Goal: Information Seeking & Learning: Learn about a topic

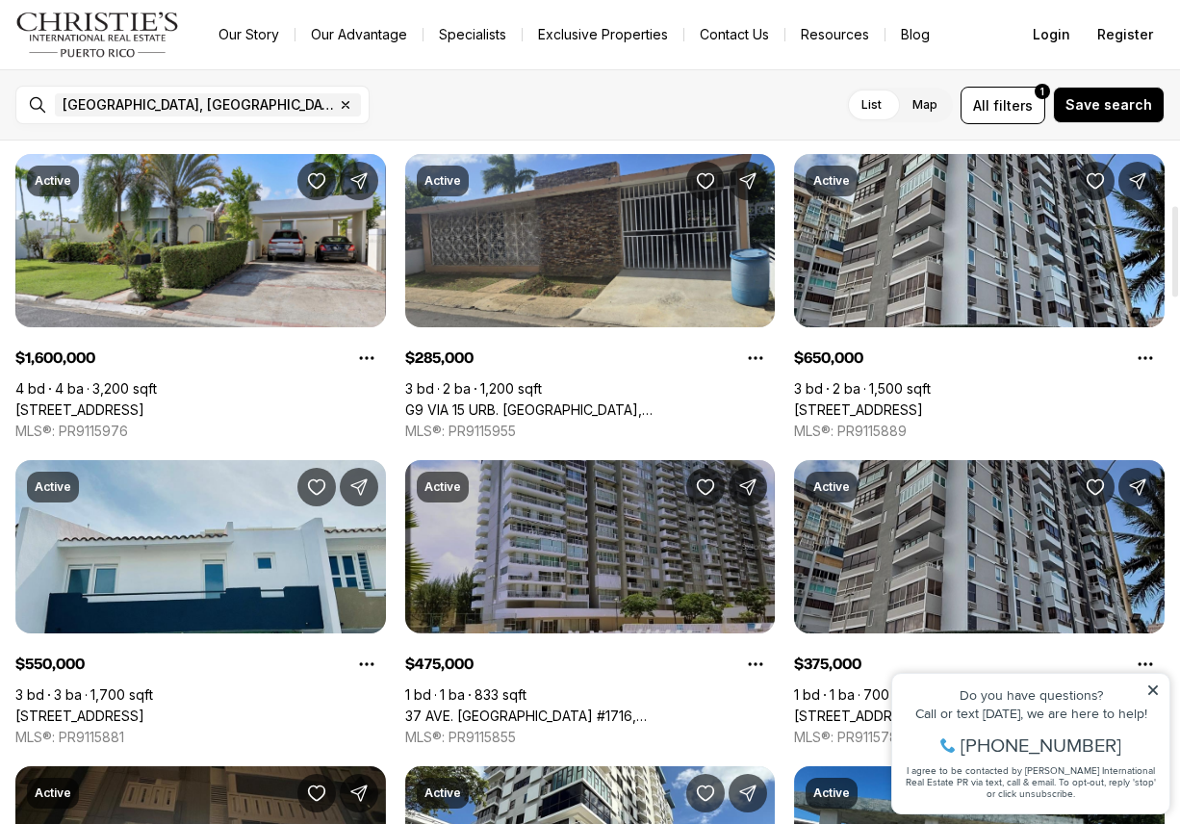
scroll to position [577, 0]
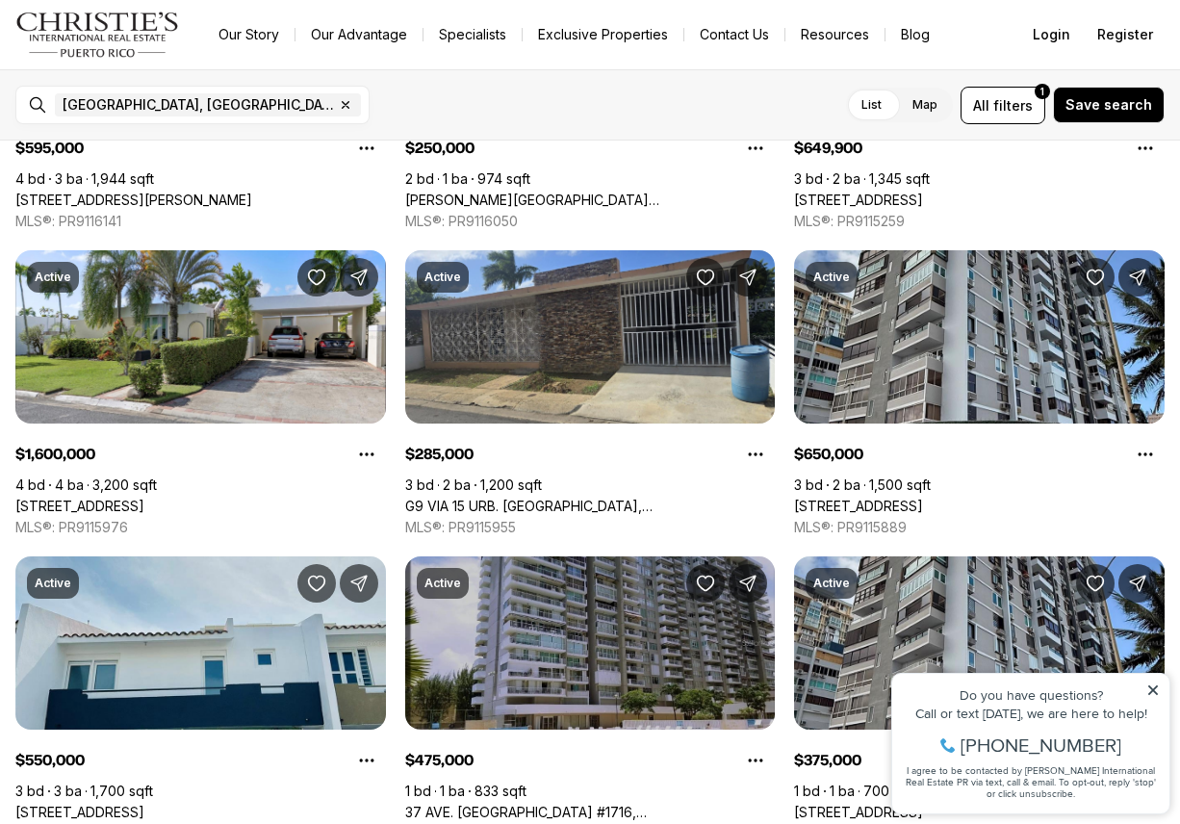
click at [1147, 694] on icon at bounding box center [1152, 689] width 13 height 13
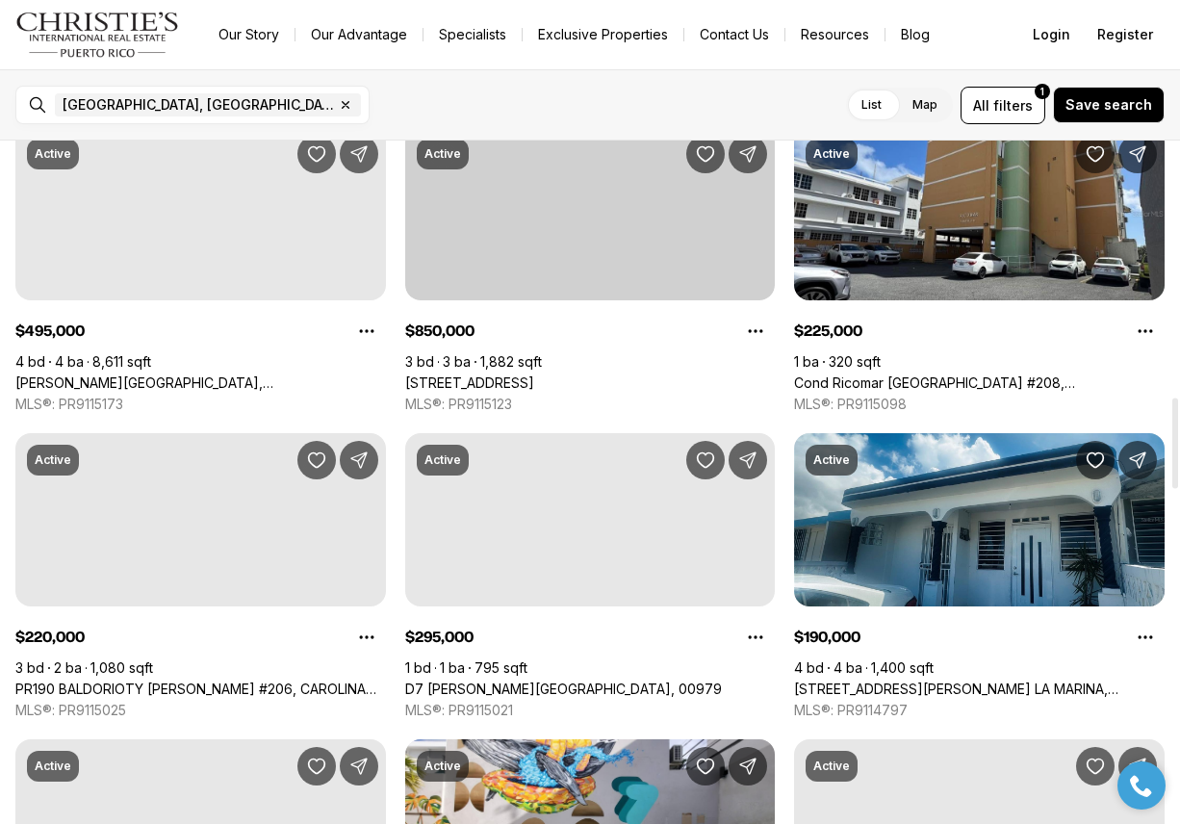
scroll to position [1828, 0]
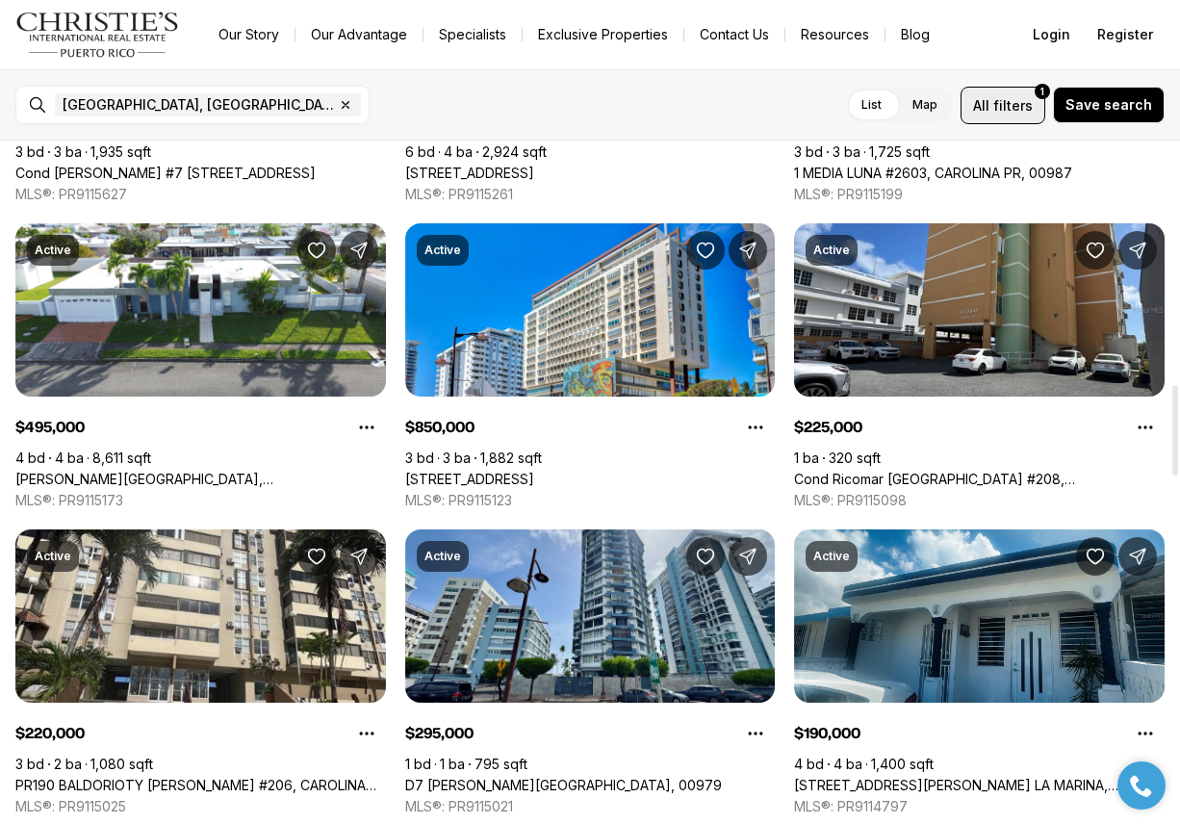
click at [1004, 115] on button "All filters 1" at bounding box center [1002, 106] width 85 height 38
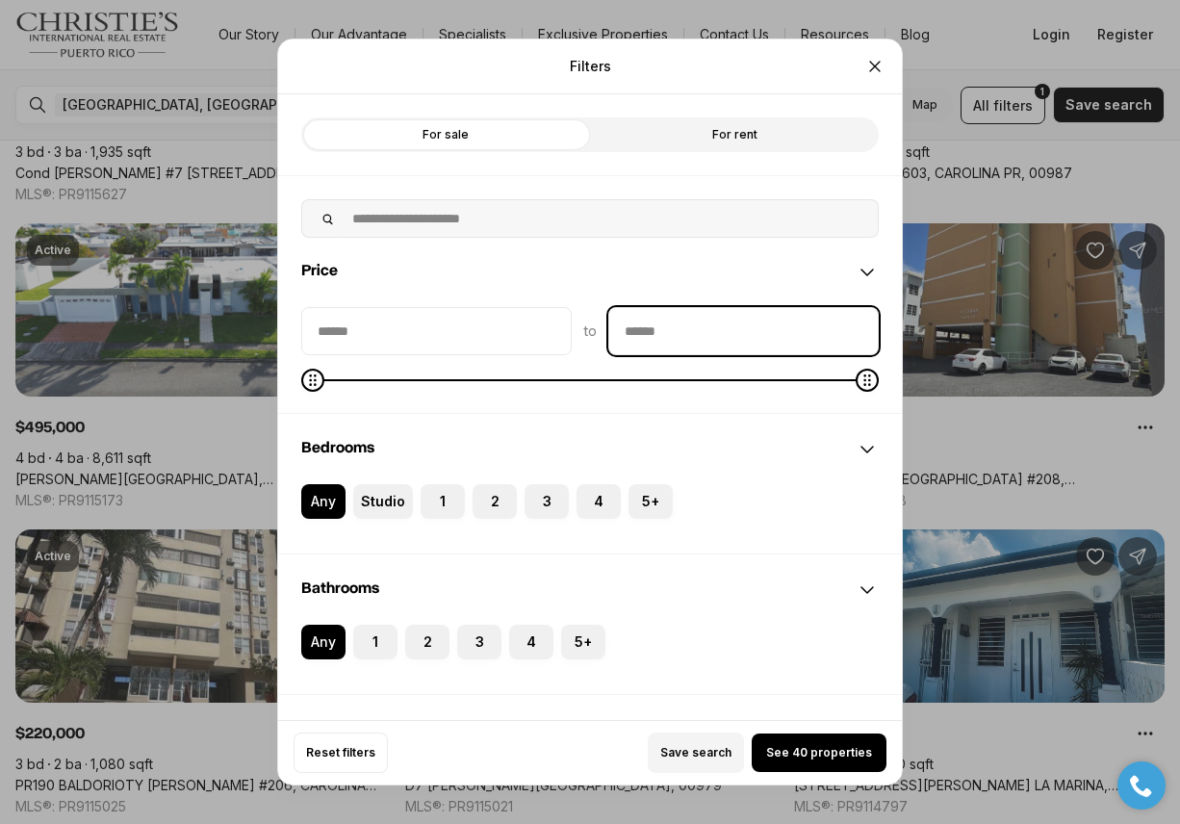
click at [648, 324] on input "priceMax" at bounding box center [743, 331] width 268 height 46
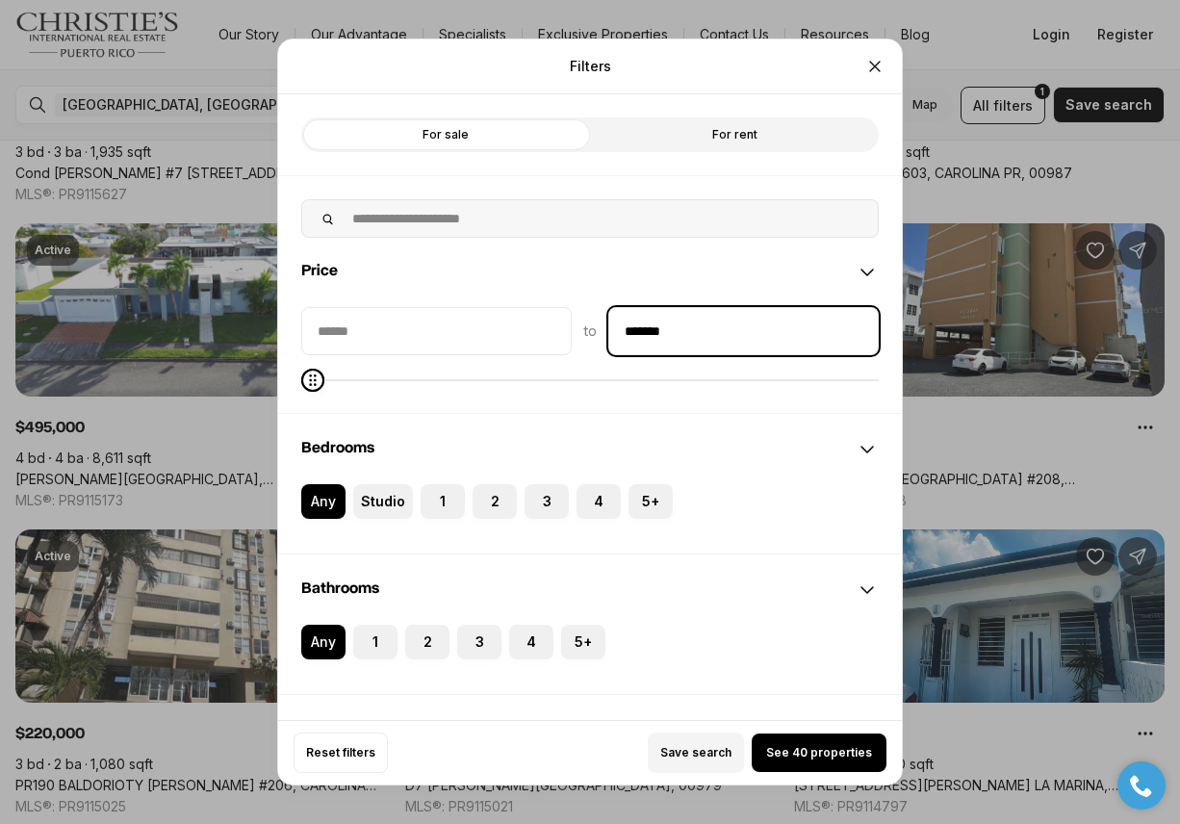
type input "********"
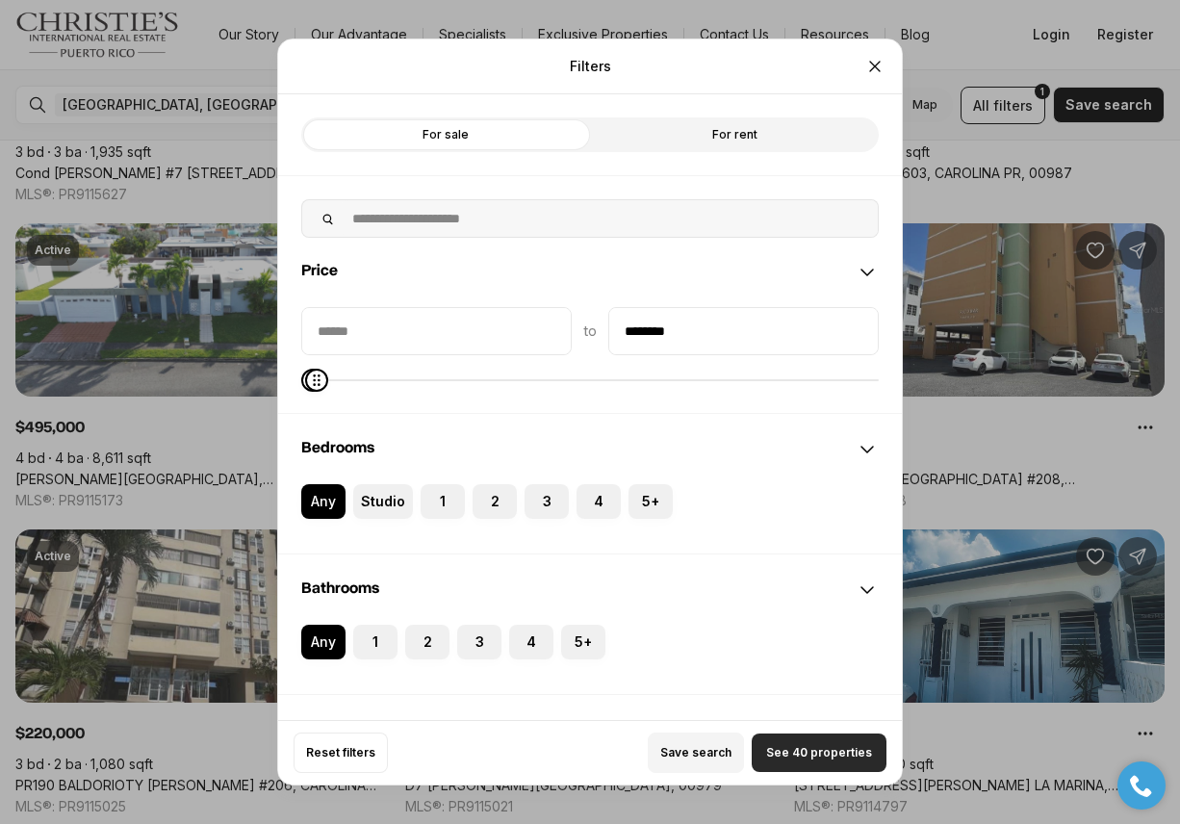
click at [797, 749] on span "See 40 properties" at bounding box center [819, 752] width 106 height 15
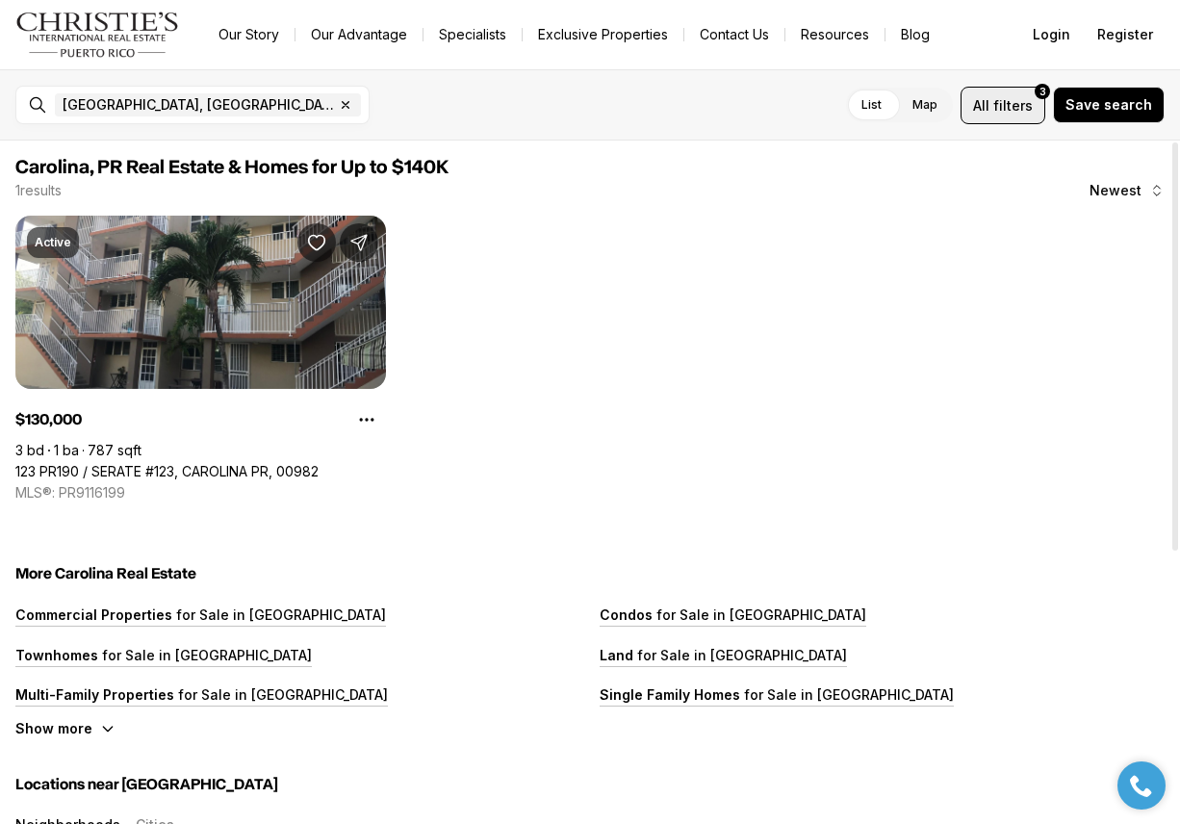
click at [1019, 107] on span "filters" at bounding box center [1012, 105] width 39 height 20
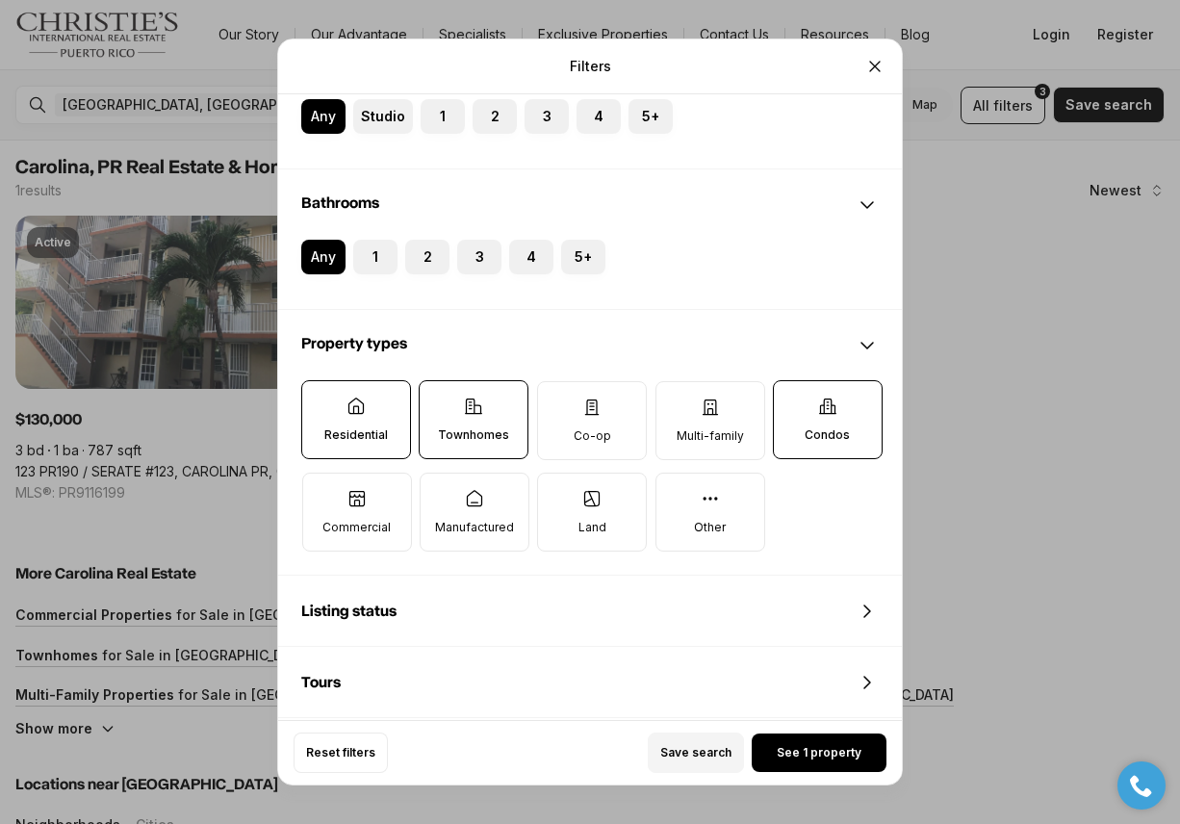
scroll to position [577, 0]
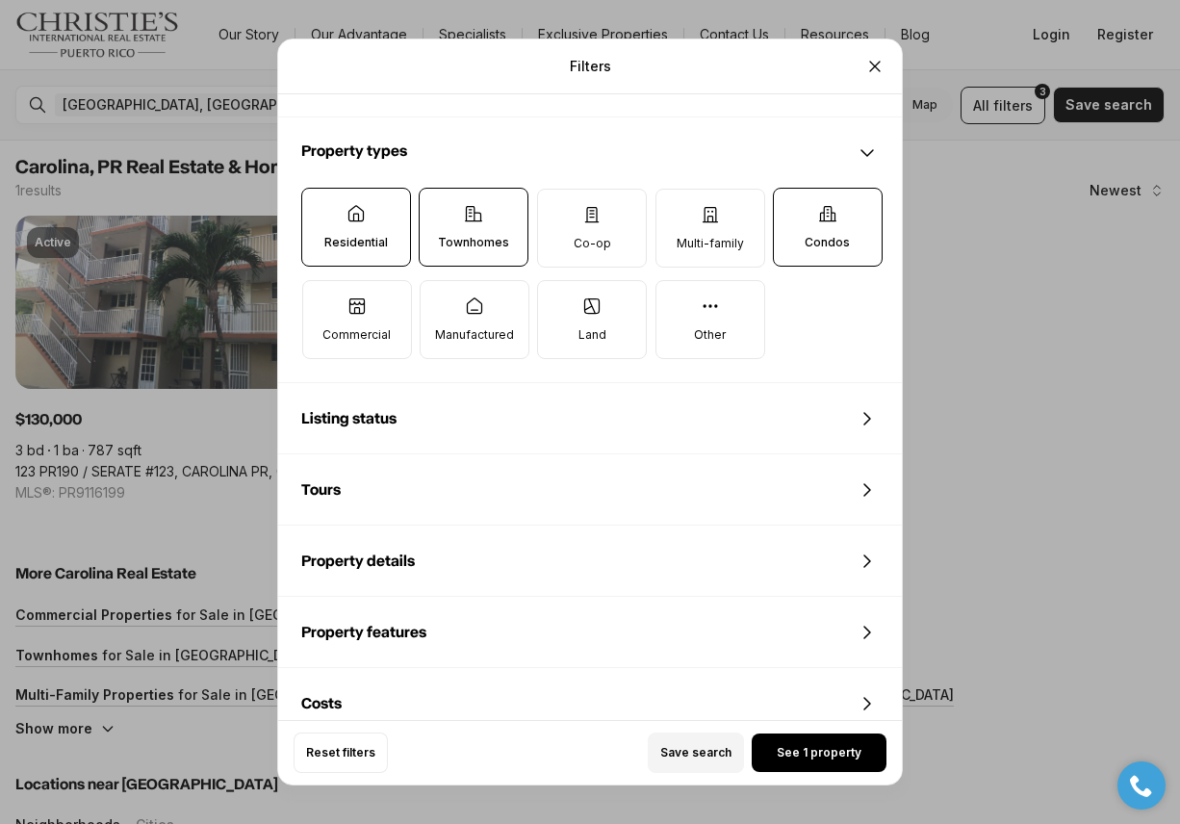
click at [817, 200] on label "Condos" at bounding box center [828, 227] width 110 height 79
click at [793, 200] on button "Condos" at bounding box center [783, 198] width 19 height 19
drag, startPoint x: 467, startPoint y: 275, endPoint x: 469, endPoint y: 264, distance: 11.7
click at [467, 274] on div "Residential Townhomes Co-op Multi-family Condos Commercial Manufactured Land Ot…" at bounding box center [589, 273] width 577 height 171
click at [347, 222] on icon at bounding box center [355, 213] width 19 height 19
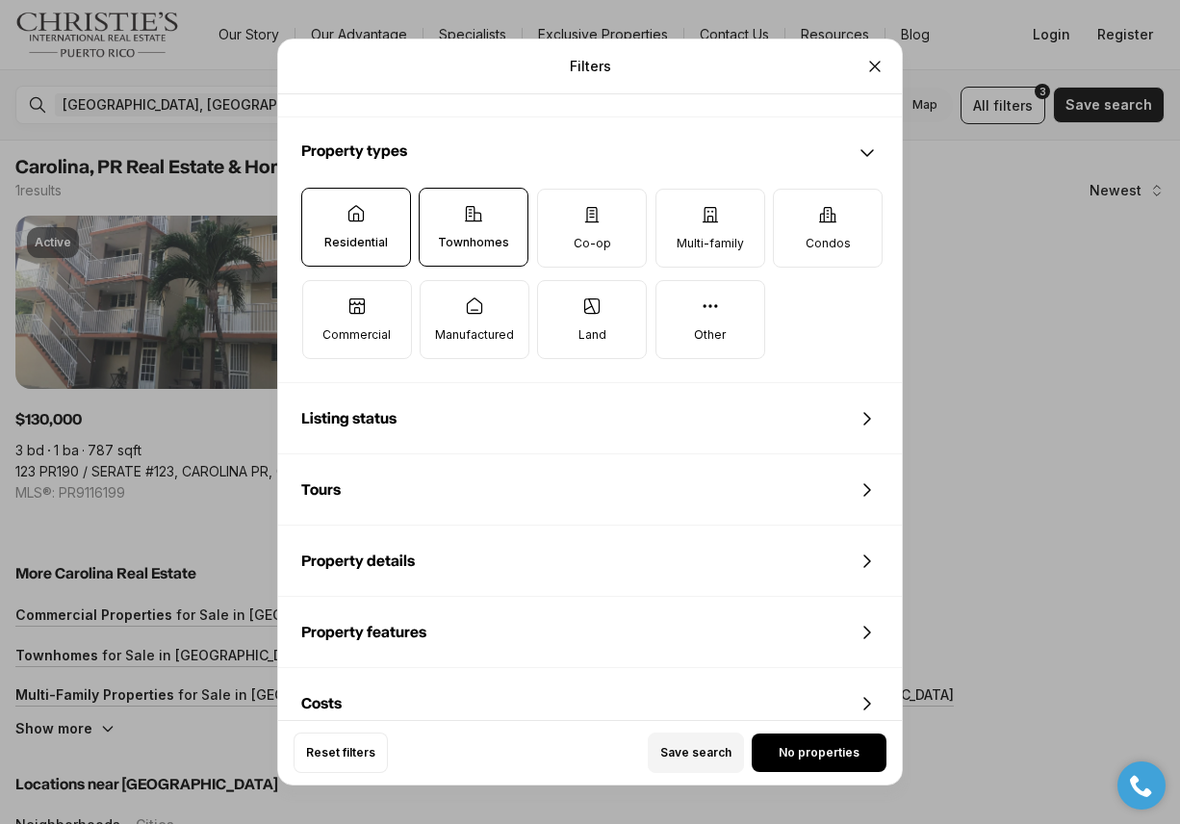
click at [321, 208] on button "Residential" at bounding box center [311, 198] width 19 height 19
click at [432, 202] on button "Townhomes" at bounding box center [428, 198] width 19 height 19
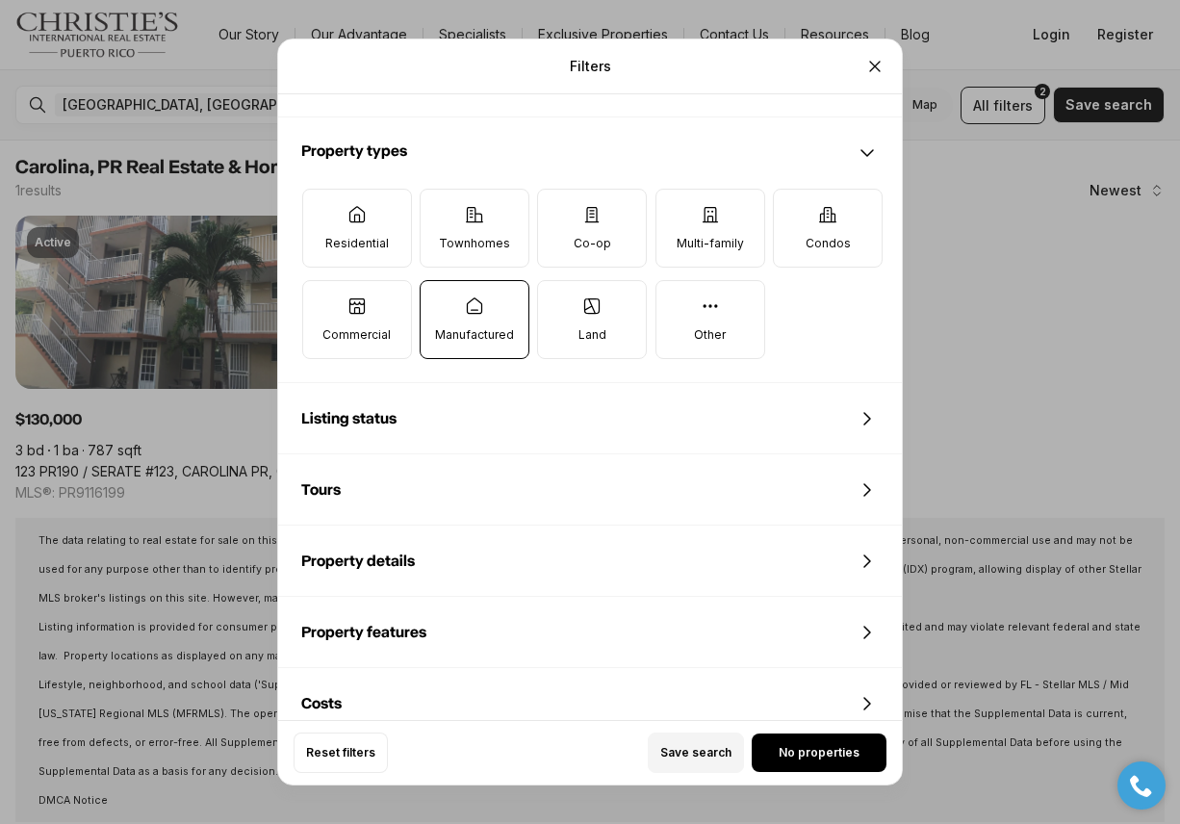
click at [486, 327] on p "Manufactured" at bounding box center [474, 334] width 79 height 15
click at [440, 300] on button "Manufactured" at bounding box center [429, 290] width 19 height 19
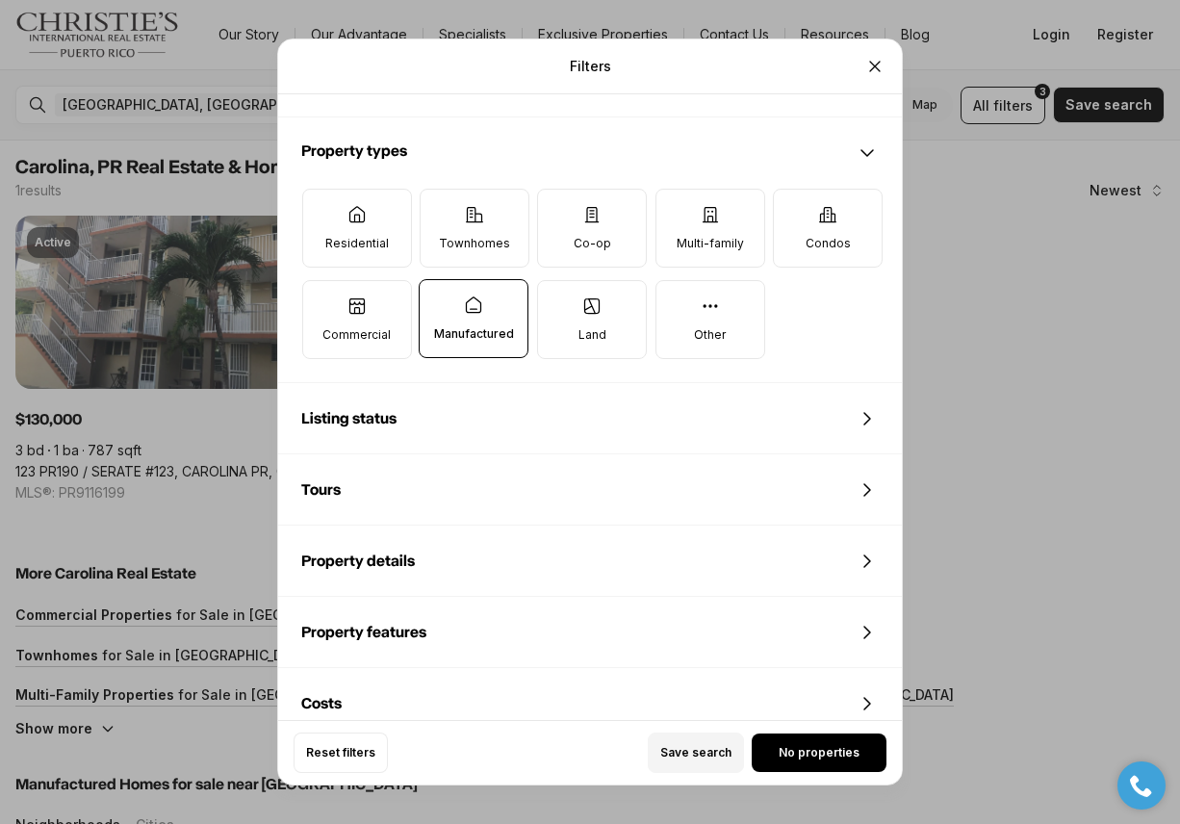
click at [486, 326] on p "Manufactured" at bounding box center [474, 333] width 80 height 15
click at [439, 299] on button "Manufactured" at bounding box center [428, 289] width 19 height 19
click at [342, 221] on label "Residential" at bounding box center [357, 228] width 110 height 79
click at [322, 209] on button "Residential" at bounding box center [312, 199] width 19 height 19
click at [444, 215] on label "Townhomes" at bounding box center [474, 228] width 110 height 79
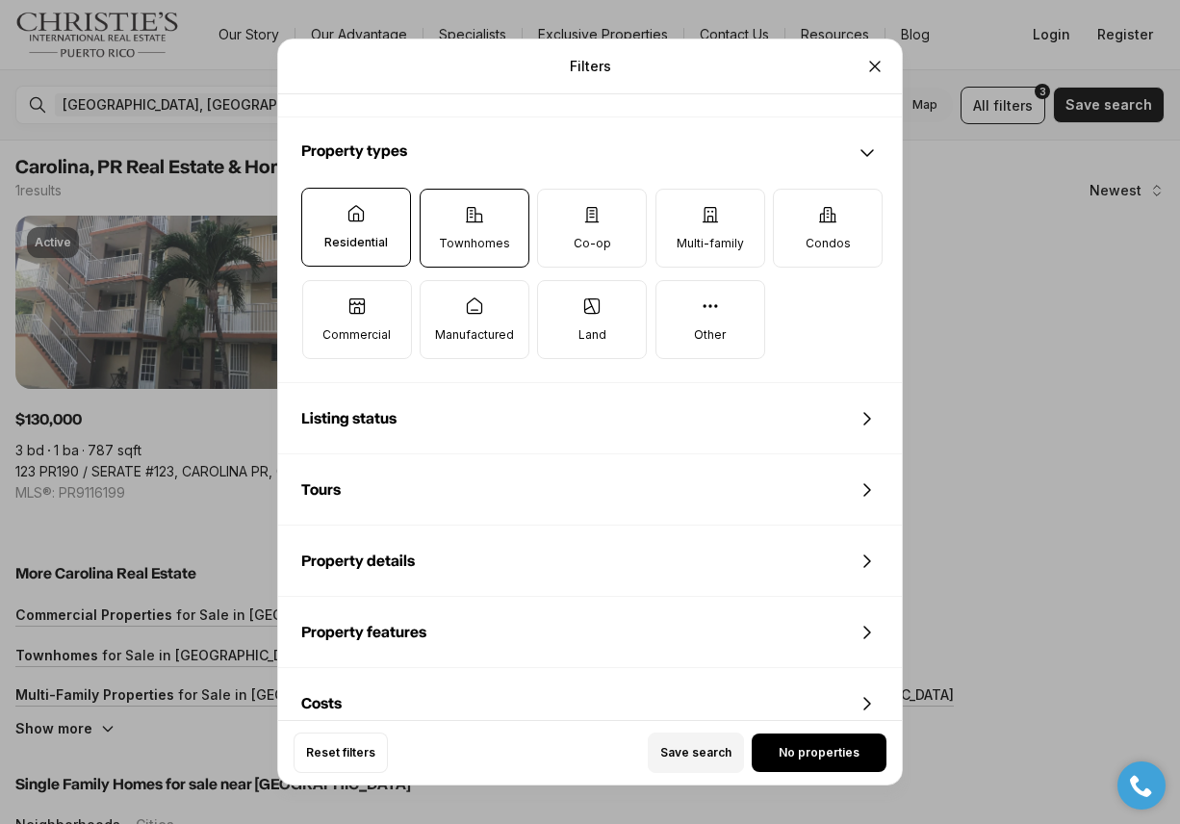
click at [440, 209] on button "Townhomes" at bounding box center [429, 199] width 19 height 19
click at [603, 216] on label "Co-op" at bounding box center [592, 228] width 110 height 79
click at [557, 209] on button "Co-op" at bounding box center [547, 199] width 19 height 19
click at [725, 220] on label "Multi-family" at bounding box center [710, 228] width 110 height 79
click at [675, 209] on button "Multi-family" at bounding box center [665, 199] width 19 height 19
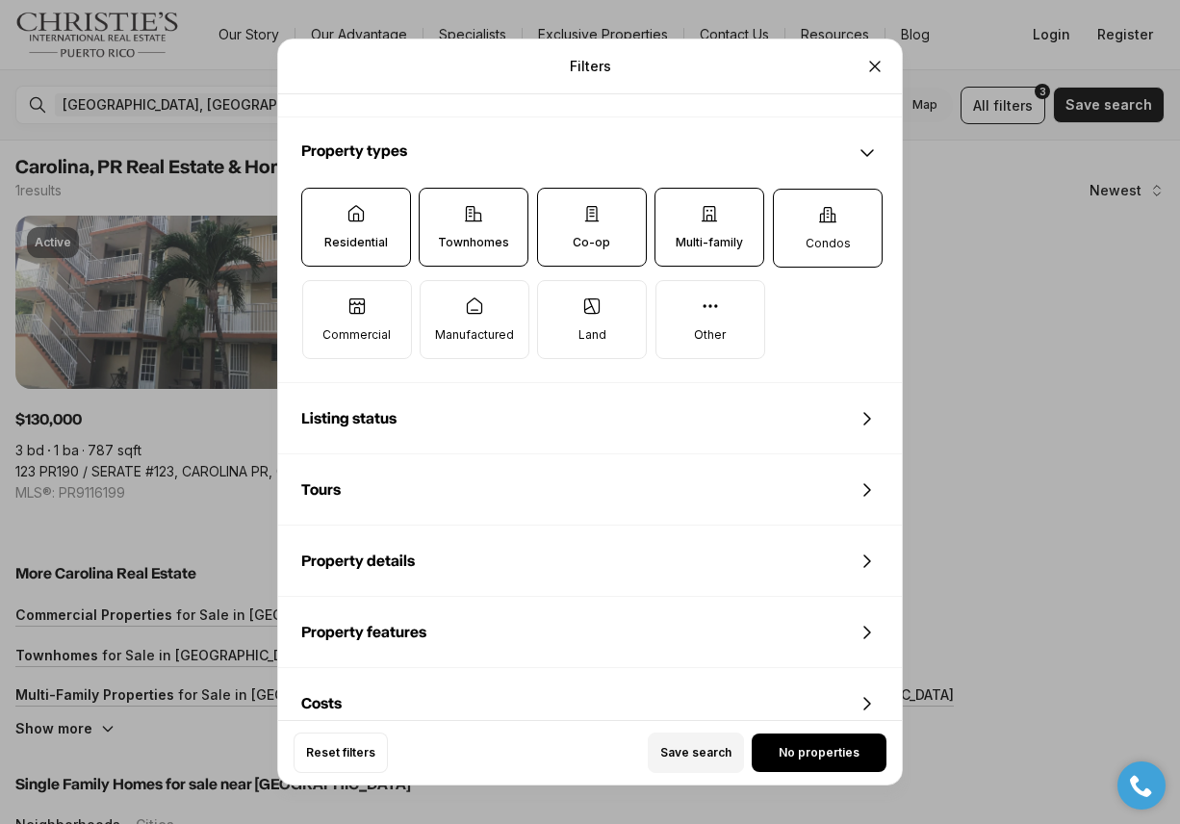
click at [790, 218] on label "Condos" at bounding box center [828, 228] width 110 height 79
click at [790, 209] on button "Condos" at bounding box center [783, 199] width 19 height 19
click at [721, 310] on label "Other" at bounding box center [710, 318] width 110 height 79
click at [675, 299] on button "Other" at bounding box center [665, 289] width 19 height 19
click at [580, 343] on label "Land" at bounding box center [592, 318] width 110 height 79
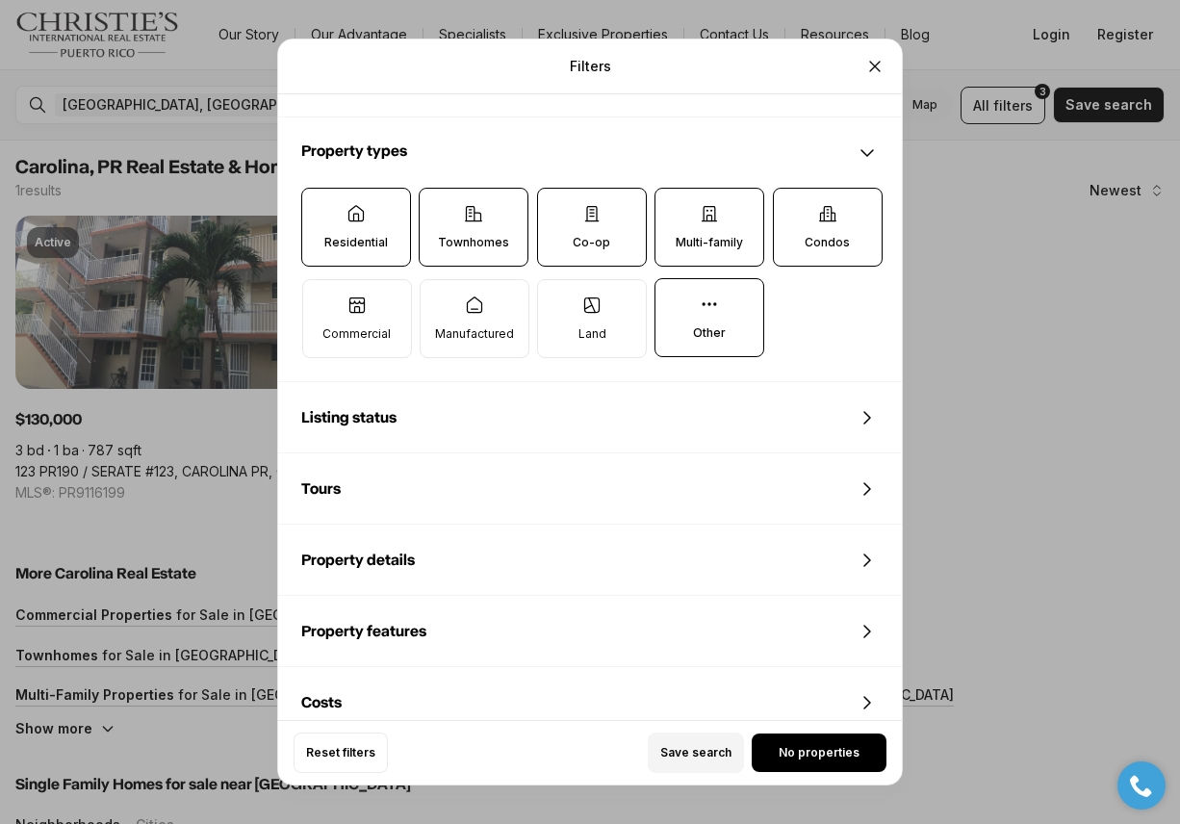
click at [557, 299] on button "Land" at bounding box center [547, 289] width 19 height 19
click at [515, 341] on label "Manufactured" at bounding box center [474, 318] width 110 height 79
click at [440, 299] on button "Manufactured" at bounding box center [429, 289] width 19 height 19
click at [389, 319] on label "Commercial" at bounding box center [357, 318] width 110 height 79
click at [322, 299] on button "Commercial" at bounding box center [312, 289] width 19 height 19
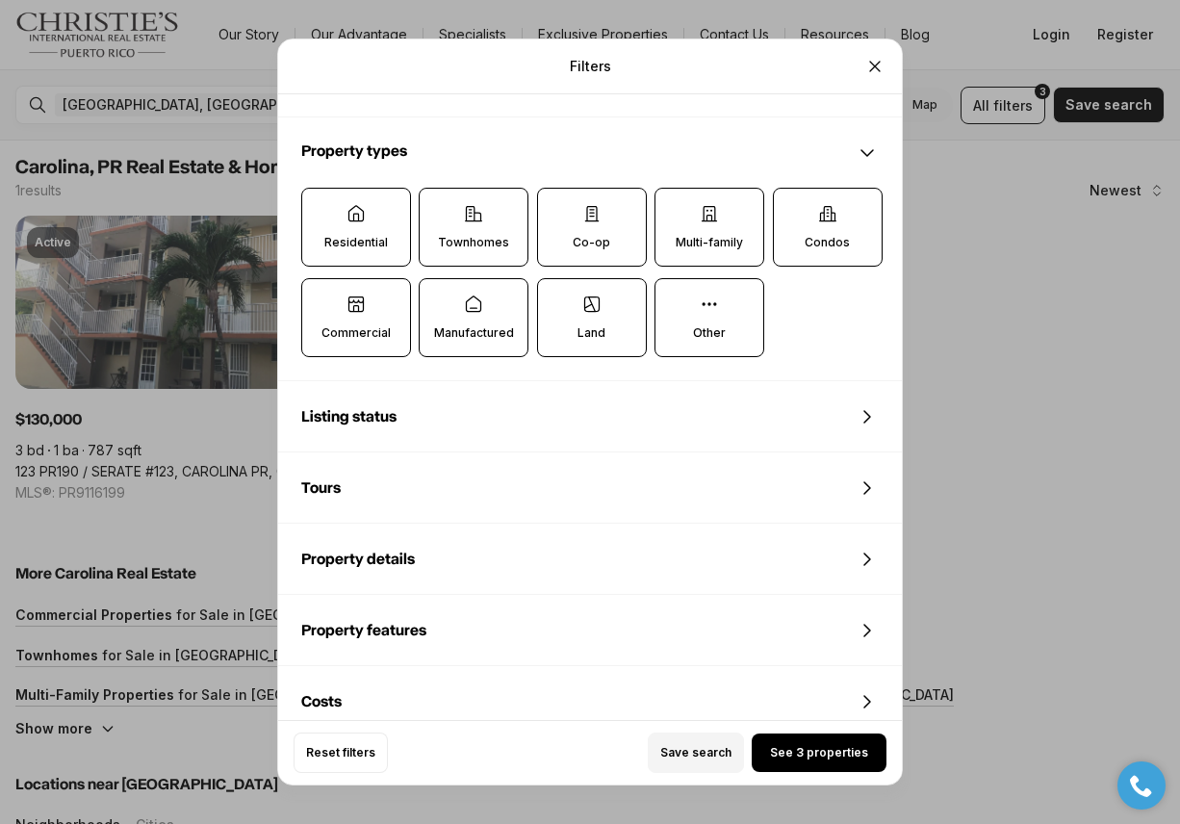
click at [706, 315] on label "Other" at bounding box center [709, 317] width 110 height 79
click at [674, 298] on button "Other" at bounding box center [664, 288] width 19 height 19
click at [487, 322] on label "Manufactured" at bounding box center [474, 317] width 110 height 79
click at [439, 298] on button "Manufactured" at bounding box center [428, 288] width 19 height 19
click at [598, 310] on icon at bounding box center [591, 304] width 14 height 14
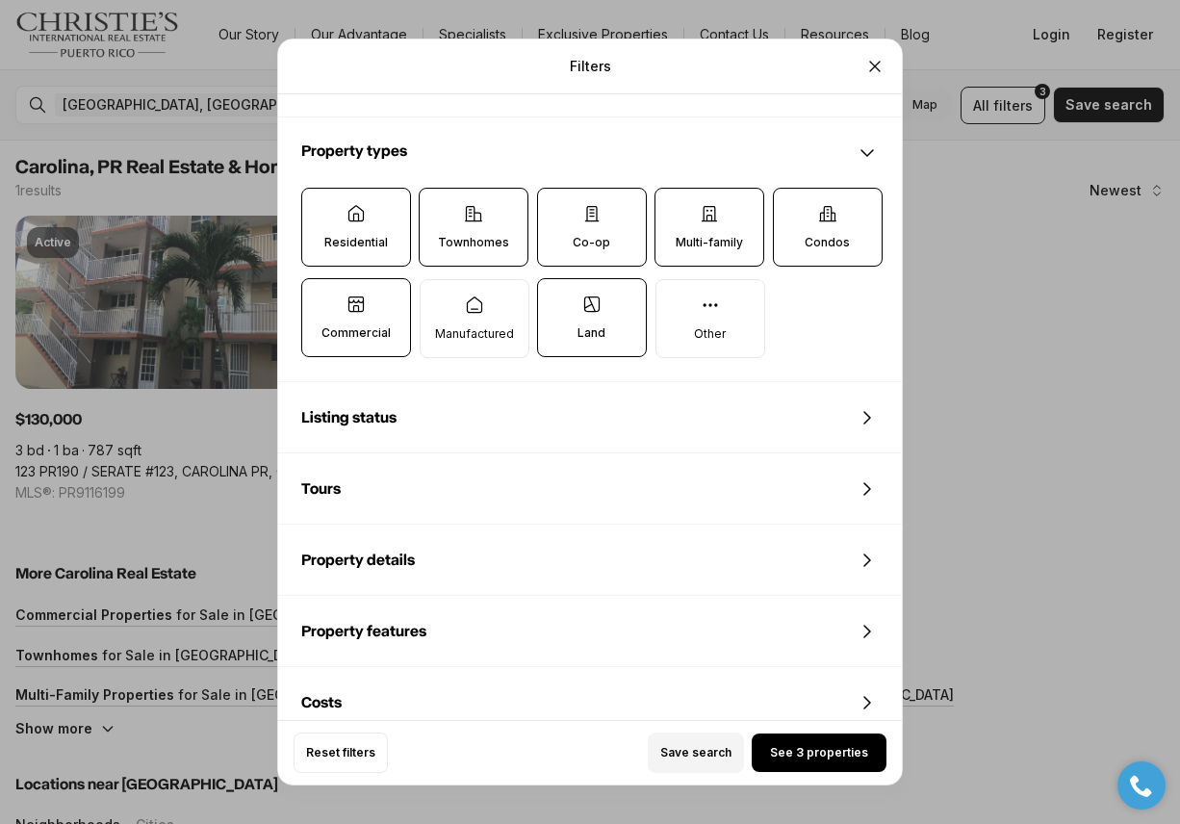
click at [557, 298] on button "Land" at bounding box center [547, 288] width 19 height 19
click at [366, 324] on label "Commercial" at bounding box center [356, 317] width 110 height 79
click at [321, 298] on button "Commercial" at bounding box center [311, 288] width 19 height 19
